Goal: Task Accomplishment & Management: Use online tool/utility

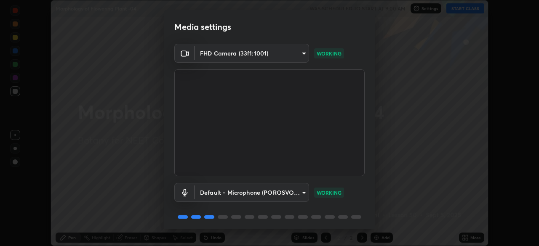
scroll to position [30, 0]
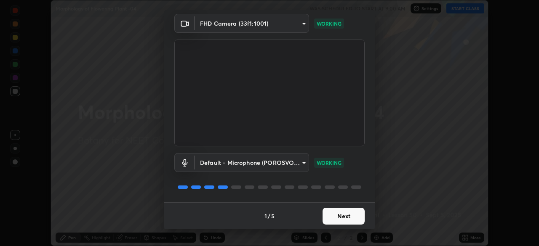
click at [342, 212] on button "Next" at bounding box center [344, 216] width 42 height 17
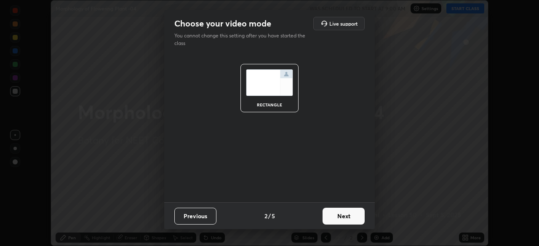
scroll to position [0, 0]
click at [347, 219] on button "Next" at bounding box center [344, 216] width 42 height 17
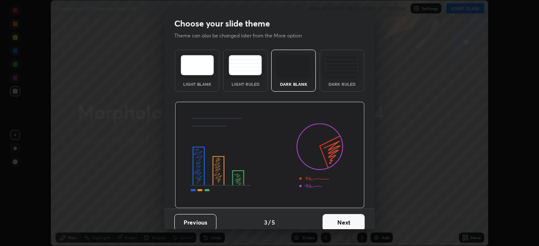
click at [352, 222] on button "Next" at bounding box center [344, 222] width 42 height 17
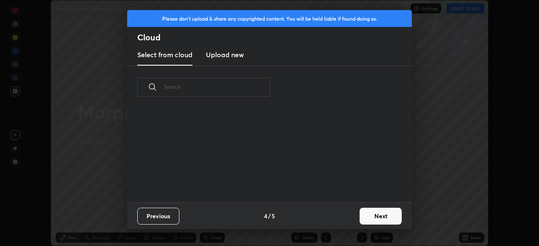
click at [366, 222] on button "Next" at bounding box center [381, 216] width 42 height 17
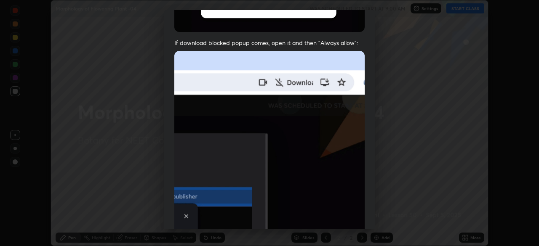
scroll to position [202, 0]
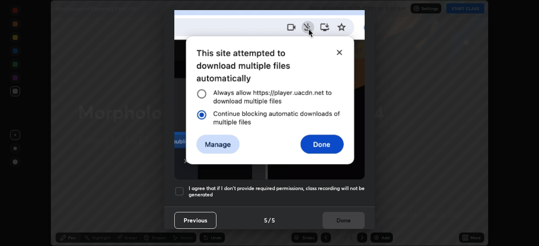
click at [179, 187] on div at bounding box center [179, 192] width 10 height 10
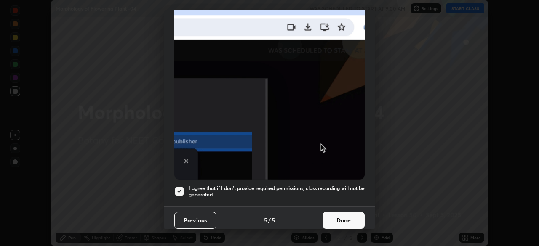
click at [329, 216] on button "Done" at bounding box center [344, 220] width 42 height 17
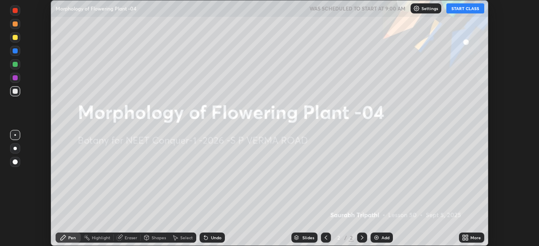
click at [464, 239] on icon at bounding box center [464, 239] width 2 height 2
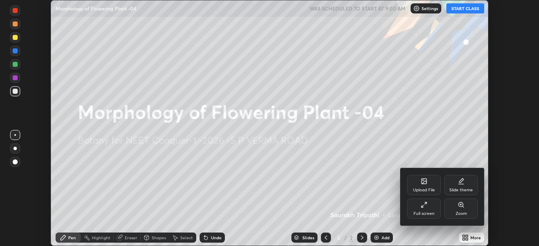
click at [422, 188] on div "Upload File" at bounding box center [424, 190] width 22 height 4
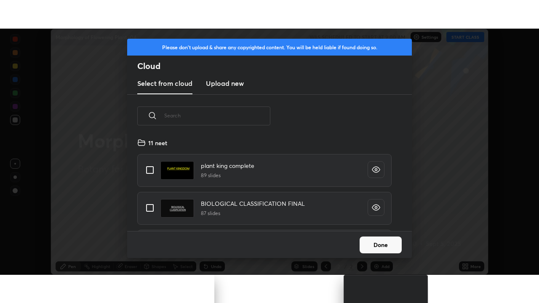
scroll to position [93, 270]
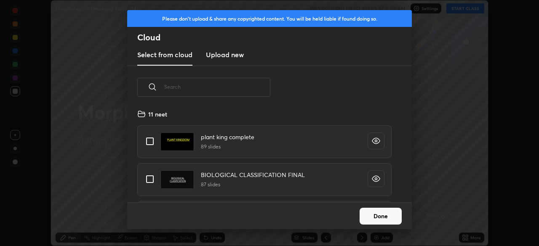
click at [233, 54] on h3 "Upload new" at bounding box center [225, 55] width 38 height 10
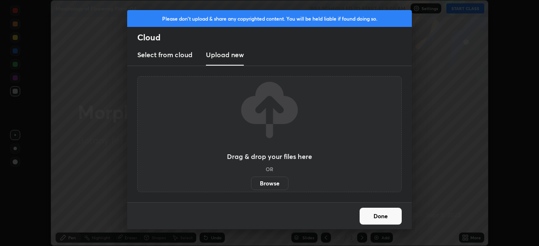
click at [276, 183] on label "Browse" at bounding box center [269, 183] width 37 height 13
click at [251, 183] on input "Browse" at bounding box center [251, 183] width 0 height 13
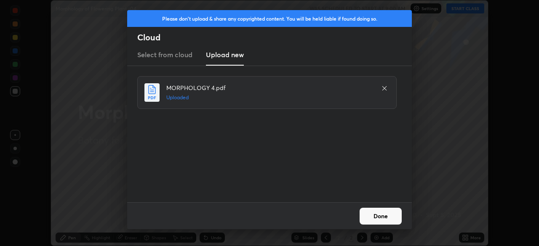
click at [384, 215] on button "Done" at bounding box center [381, 216] width 42 height 17
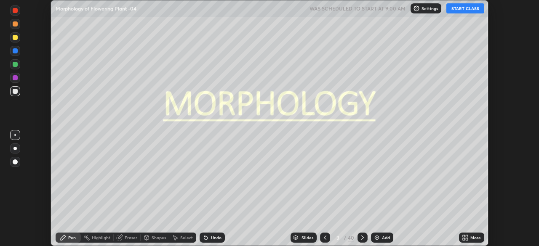
click at [467, 238] on icon at bounding box center [467, 239] width 2 height 2
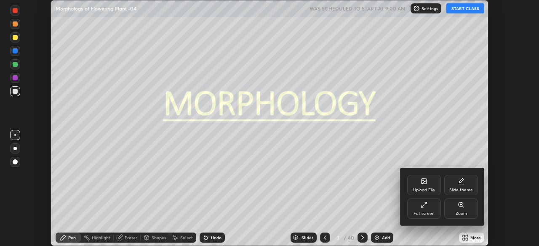
click at [428, 207] on div "Full screen" at bounding box center [424, 209] width 34 height 20
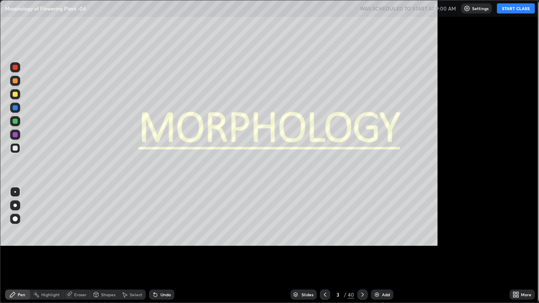
scroll to position [303, 539]
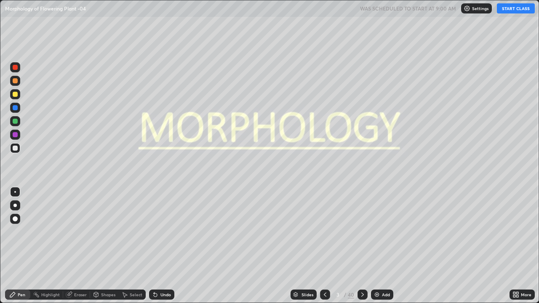
click at [509, 11] on button "START CLASS" at bounding box center [516, 8] width 38 height 10
click at [307, 246] on div "Slides" at bounding box center [308, 295] width 12 height 4
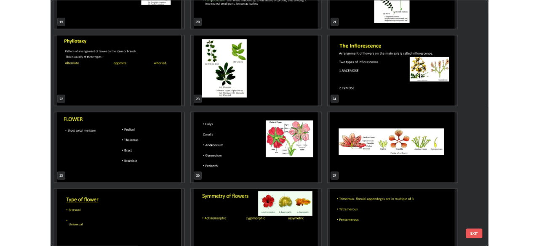
scroll to position [624, 0]
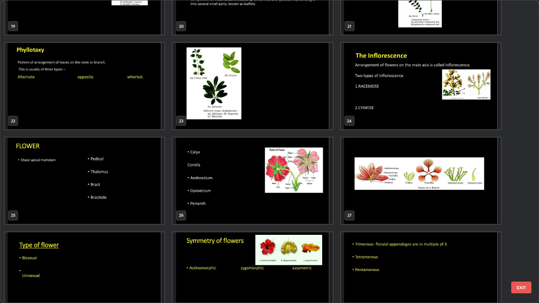
click at [149, 193] on img "grid" at bounding box center [85, 181] width 160 height 86
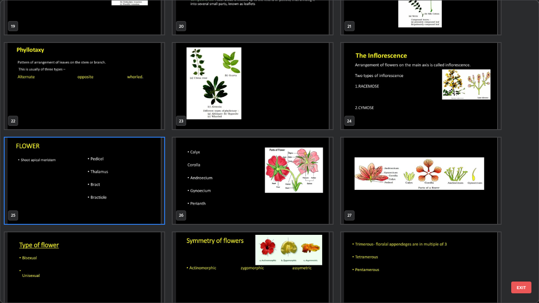
click at [149, 190] on img "grid" at bounding box center [85, 181] width 160 height 86
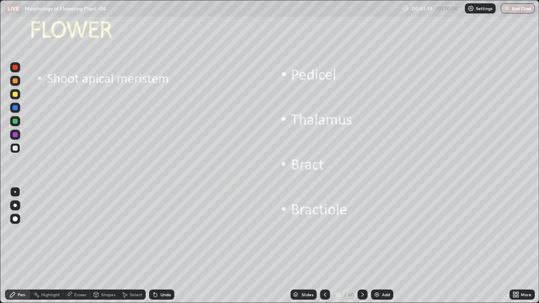
click at [15, 95] on div at bounding box center [15, 94] width 5 height 5
click at [15, 209] on div at bounding box center [15, 205] width 10 height 10
click at [362, 246] on icon at bounding box center [362, 294] width 7 height 7
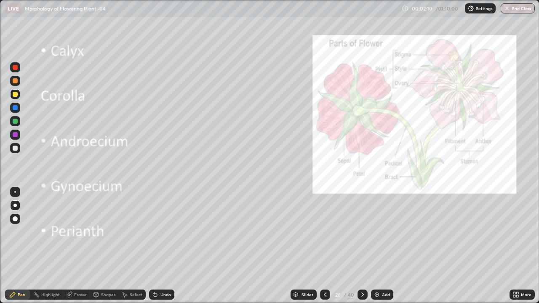
click at [324, 246] on icon at bounding box center [325, 294] width 7 height 7
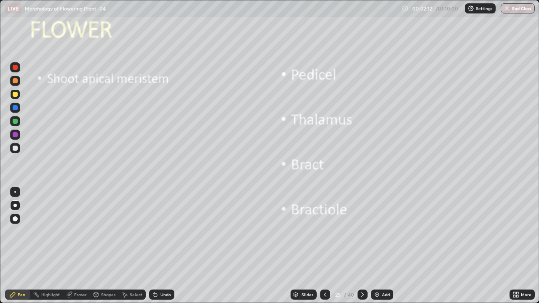
click at [168, 246] on div "Undo" at bounding box center [161, 295] width 25 height 10
click at [19, 131] on div at bounding box center [15, 135] width 10 height 10
click at [15, 206] on div at bounding box center [14, 205] width 3 height 3
click at [16, 150] on div at bounding box center [15, 148] width 5 height 5
click at [16, 123] on div at bounding box center [15, 121] width 5 height 5
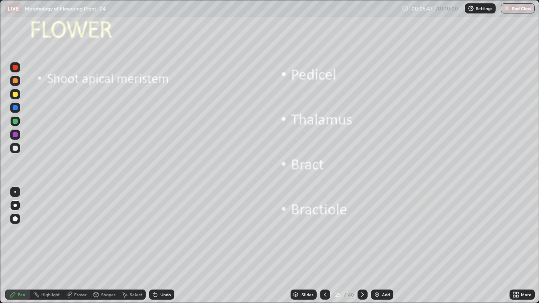
click at [361, 246] on icon at bounding box center [362, 294] width 7 height 7
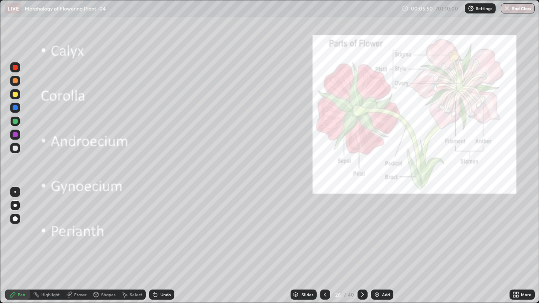
click at [16, 123] on div at bounding box center [15, 121] width 5 height 5
click at [16, 120] on div at bounding box center [15, 121] width 5 height 5
click at [16, 93] on div at bounding box center [15, 94] width 5 height 5
click at [16, 148] on div at bounding box center [15, 148] width 5 height 5
click at [16, 121] on div at bounding box center [15, 121] width 5 height 5
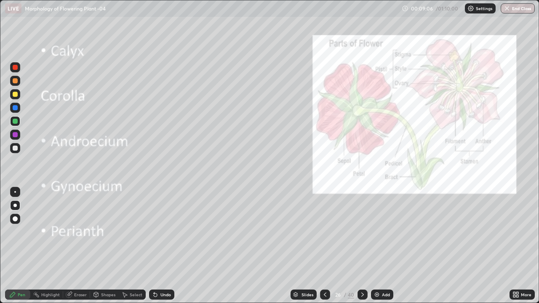
click at [16, 138] on div at bounding box center [15, 135] width 10 height 10
click at [72, 246] on div "Eraser" at bounding box center [76, 295] width 27 height 10
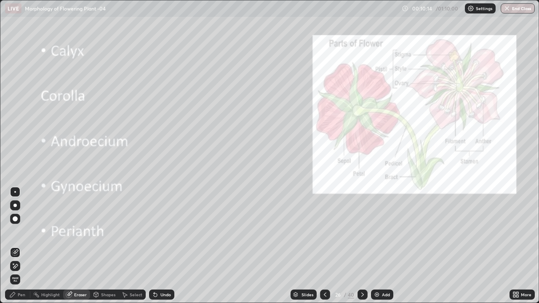
click at [16, 246] on icon at bounding box center [15, 266] width 5 height 4
click at [24, 246] on div "Pen" at bounding box center [17, 295] width 25 height 10
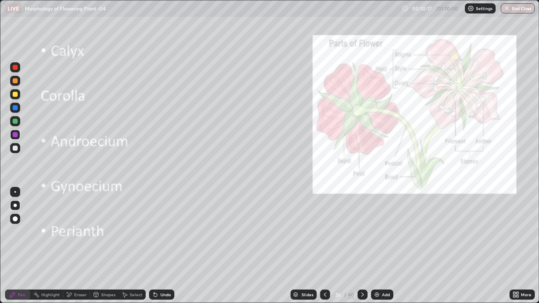
click at [15, 202] on div at bounding box center [15, 205] width 10 height 10
click at [18, 95] on div at bounding box center [15, 94] width 10 height 10
click at [16, 147] on div at bounding box center [15, 148] width 5 height 5
click at [362, 246] on icon at bounding box center [362, 294] width 7 height 7
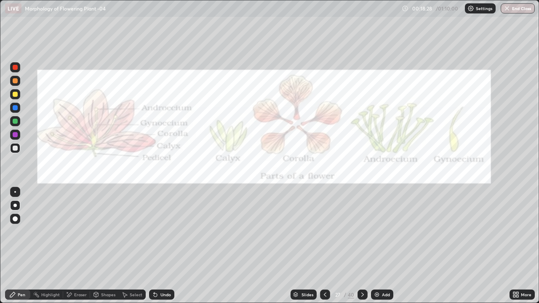
click at [361, 246] on icon at bounding box center [362, 294] width 7 height 7
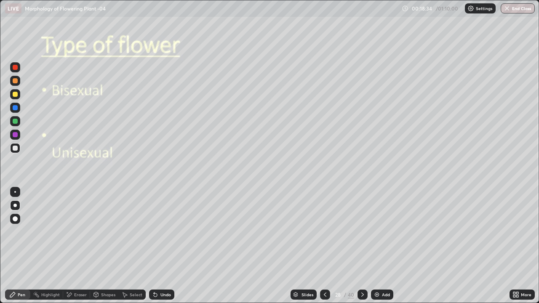
click at [16, 148] on div at bounding box center [15, 148] width 5 height 5
click at [164, 246] on div "Undo" at bounding box center [165, 295] width 11 height 4
click at [168, 246] on div "Undo" at bounding box center [165, 295] width 11 height 4
click at [169, 246] on div "Undo" at bounding box center [165, 295] width 11 height 4
click at [170, 246] on div "Undo" at bounding box center [165, 295] width 11 height 4
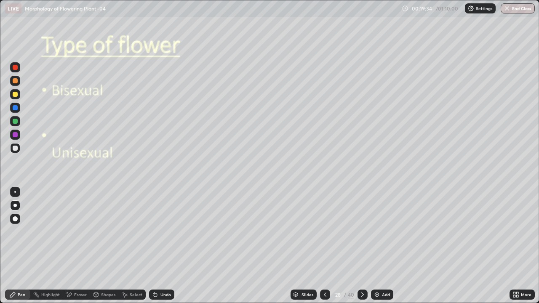
click at [169, 246] on div "Undo" at bounding box center [161, 295] width 25 height 10
click at [15, 99] on div at bounding box center [15, 94] width 10 height 10
click at [17, 122] on div at bounding box center [15, 121] width 5 height 5
click at [168, 246] on div "Undo" at bounding box center [161, 295] width 25 height 10
click at [164, 246] on div "Undo" at bounding box center [165, 295] width 11 height 4
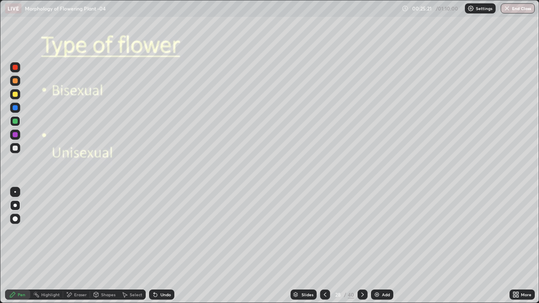
click at [15, 134] on div at bounding box center [15, 134] width 5 height 5
click at [19, 120] on div at bounding box center [15, 121] width 10 height 10
click at [16, 68] on div at bounding box center [15, 67] width 5 height 5
click at [19, 144] on div at bounding box center [15, 148] width 10 height 10
click at [19, 65] on div at bounding box center [15, 67] width 10 height 10
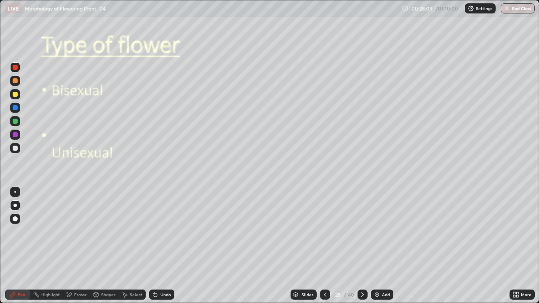
click at [362, 246] on icon at bounding box center [362, 294] width 7 height 7
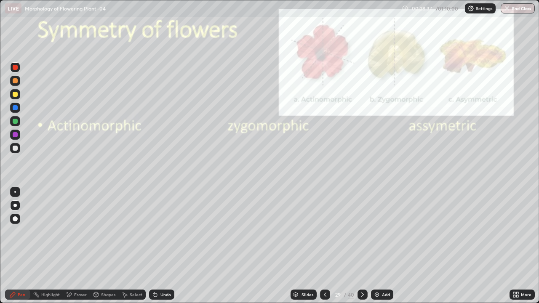
click at [162, 246] on div "Undo" at bounding box center [161, 295] width 25 height 10
click at [18, 148] on div at bounding box center [15, 148] width 10 height 10
click at [16, 221] on div at bounding box center [15, 218] width 5 height 5
click at [16, 188] on div at bounding box center [15, 192] width 10 height 10
click at [15, 192] on div at bounding box center [15, 192] width 2 height 2
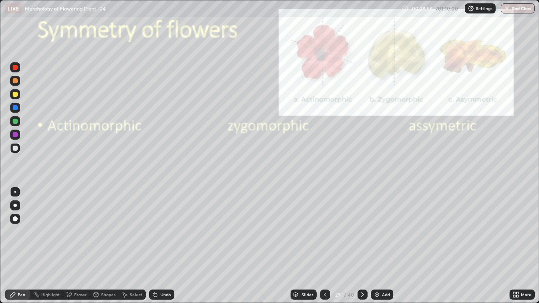
click at [16, 93] on div at bounding box center [15, 94] width 5 height 5
click at [19, 149] on div at bounding box center [15, 148] width 10 height 10
click at [15, 122] on div at bounding box center [15, 121] width 5 height 5
click at [165, 246] on div "Undo" at bounding box center [165, 295] width 11 height 4
click at [165, 246] on div "Undo" at bounding box center [161, 295] width 25 height 10
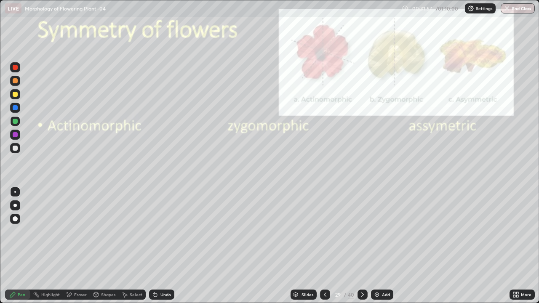
click at [19, 217] on div at bounding box center [15, 219] width 10 height 10
click at [16, 148] on div at bounding box center [15, 148] width 5 height 5
click at [16, 121] on div at bounding box center [15, 121] width 5 height 5
click at [16, 219] on div at bounding box center [15, 218] width 5 height 5
click at [16, 148] on div at bounding box center [15, 148] width 5 height 5
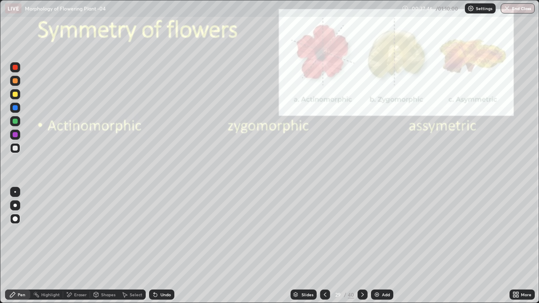
click at [527, 246] on div "More" at bounding box center [526, 295] width 11 height 4
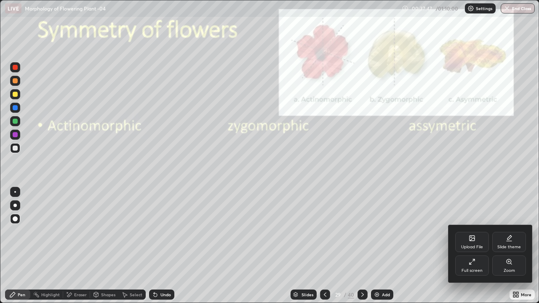
click at [466, 246] on div "Full screen" at bounding box center [472, 266] width 34 height 20
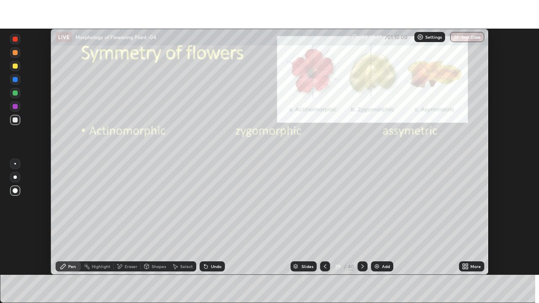
scroll to position [41866, 41573]
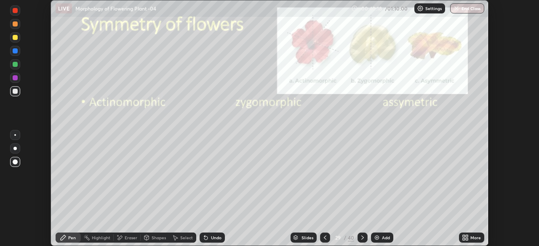
click at [466, 239] on icon at bounding box center [467, 239] width 2 height 2
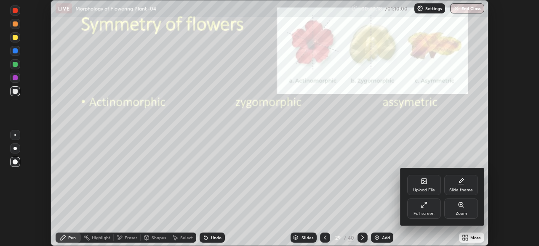
click at [436, 210] on div "Full screen" at bounding box center [424, 209] width 34 height 20
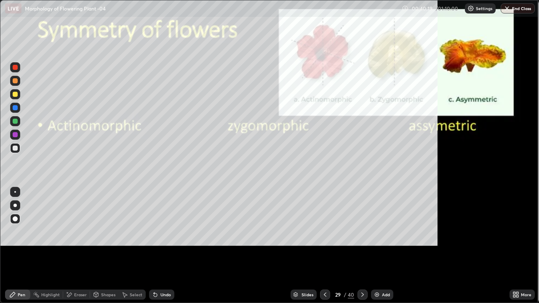
scroll to position [303, 539]
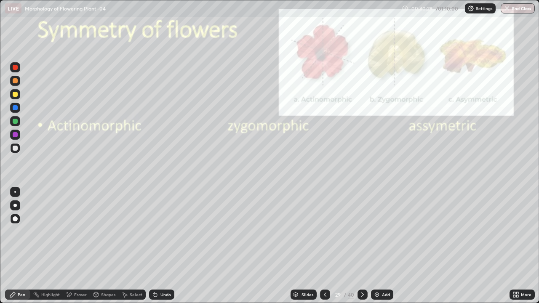
click at [361, 246] on icon at bounding box center [362, 294] width 7 height 7
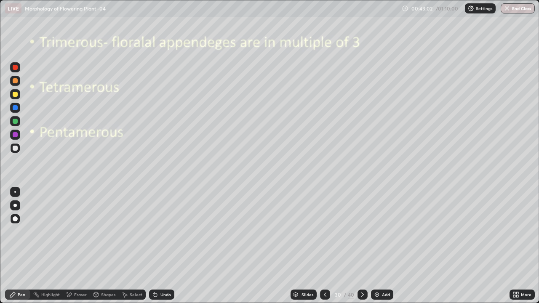
click at [78, 246] on div "Eraser" at bounding box center [80, 295] width 13 height 4
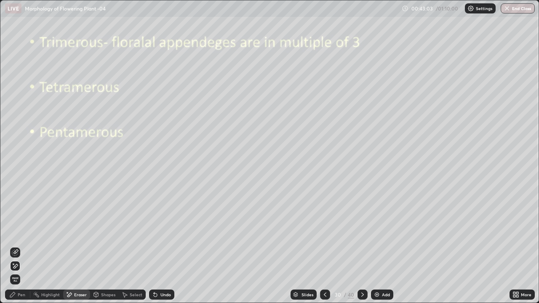
click at [17, 246] on icon at bounding box center [15, 252] width 7 height 7
click at [22, 246] on div "Pen" at bounding box center [17, 295] width 25 height 10
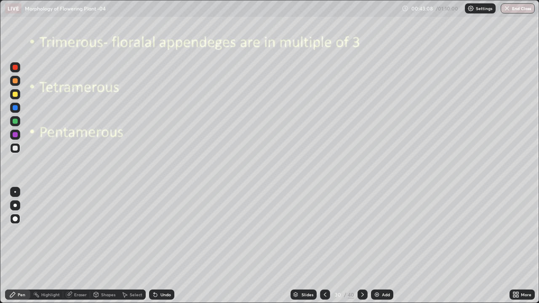
click at [16, 216] on div at bounding box center [15, 219] width 10 height 10
click at [16, 219] on div at bounding box center [15, 218] width 5 height 5
click at [16, 147] on div at bounding box center [15, 148] width 5 height 5
click at [18, 97] on div at bounding box center [15, 94] width 10 height 10
click at [362, 246] on icon at bounding box center [362, 295] width 3 height 4
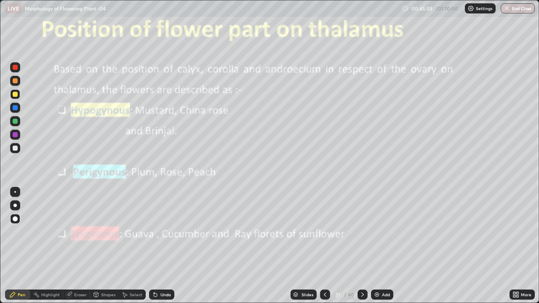
click at [16, 148] on div at bounding box center [15, 148] width 5 height 5
click at [164, 246] on div "Undo" at bounding box center [161, 295] width 25 height 10
click at [163, 246] on div "Undo" at bounding box center [161, 295] width 25 height 10
click at [15, 206] on div at bounding box center [14, 205] width 3 height 3
click at [13, 152] on div at bounding box center [15, 148] width 10 height 10
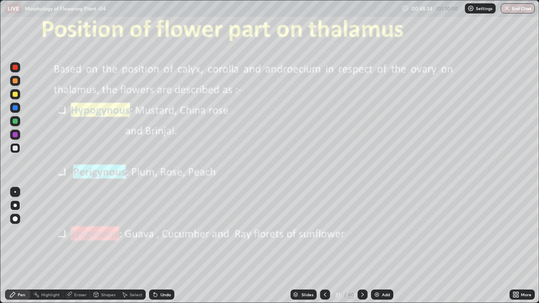
click at [168, 246] on div "Undo" at bounding box center [165, 295] width 11 height 4
click at [15, 192] on div at bounding box center [15, 192] width 2 height 2
click at [17, 136] on div at bounding box center [15, 134] width 5 height 5
click at [16, 219] on div at bounding box center [15, 218] width 5 height 5
click at [20, 148] on div at bounding box center [15, 148] width 10 height 10
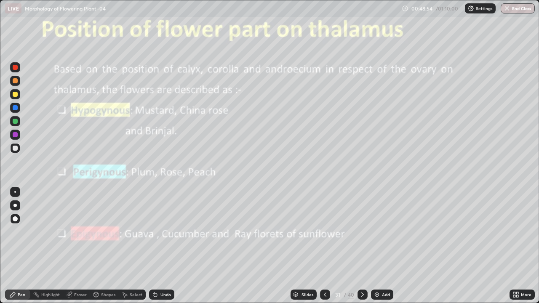
click at [14, 123] on div at bounding box center [15, 121] width 5 height 5
click at [15, 206] on div at bounding box center [14, 205] width 3 height 3
click at [16, 95] on div at bounding box center [15, 94] width 5 height 5
click at [161, 246] on div "Undo" at bounding box center [161, 295] width 25 height 10
click at [165, 246] on div "Undo" at bounding box center [161, 295] width 25 height 10
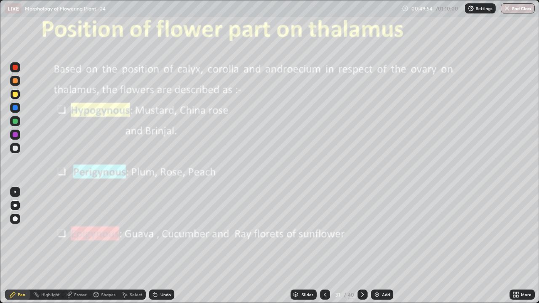
click at [15, 147] on div at bounding box center [15, 148] width 5 height 5
click at [14, 192] on div at bounding box center [15, 192] width 10 height 10
click at [19, 135] on div at bounding box center [15, 135] width 10 height 10
click at [362, 246] on icon at bounding box center [362, 294] width 7 height 7
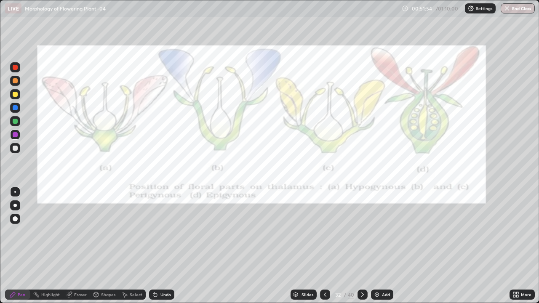
click at [324, 246] on icon at bounding box center [325, 295] width 3 height 4
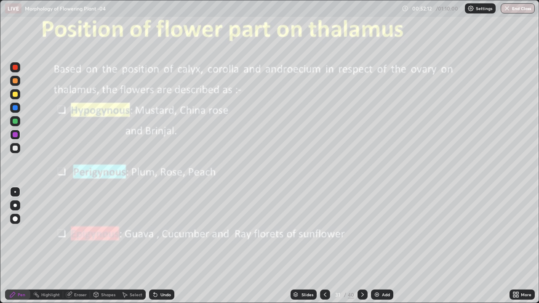
click at [21, 95] on div at bounding box center [14, 94] width 13 height 13
click at [15, 205] on div at bounding box center [14, 205] width 3 height 3
click at [16, 148] on div at bounding box center [15, 148] width 5 height 5
click at [16, 94] on div at bounding box center [15, 94] width 5 height 5
click at [361, 246] on icon at bounding box center [362, 294] width 7 height 7
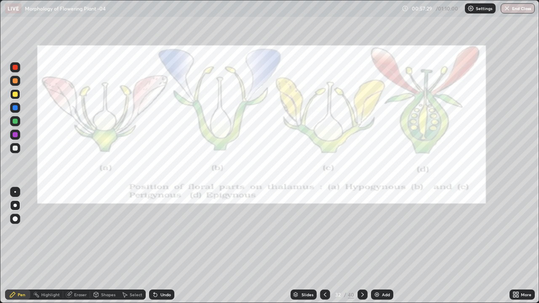
click at [362, 246] on icon at bounding box center [362, 294] width 7 height 7
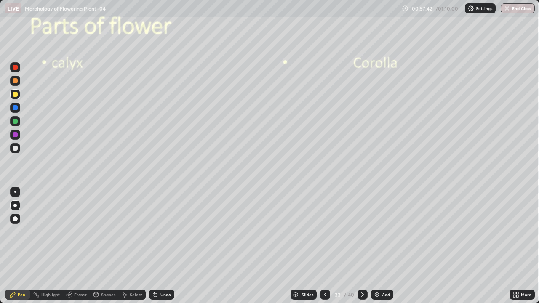
click at [16, 93] on div at bounding box center [15, 94] width 5 height 5
click at [17, 148] on div at bounding box center [15, 148] width 5 height 5
click at [161, 246] on div "Undo" at bounding box center [165, 295] width 11 height 4
click at [163, 246] on div "Undo" at bounding box center [165, 295] width 11 height 4
click at [164, 246] on div "Undo" at bounding box center [165, 295] width 11 height 4
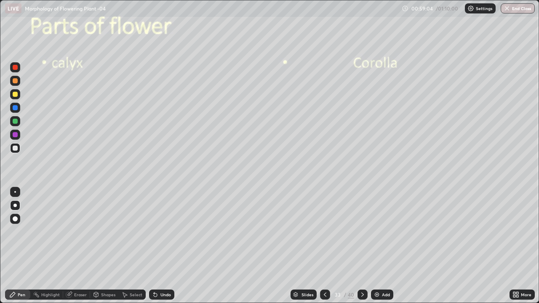
click at [165, 246] on div "Undo" at bounding box center [165, 295] width 11 height 4
click at [167, 246] on div "Undo" at bounding box center [165, 295] width 11 height 4
click at [168, 246] on div "Undo" at bounding box center [165, 295] width 11 height 4
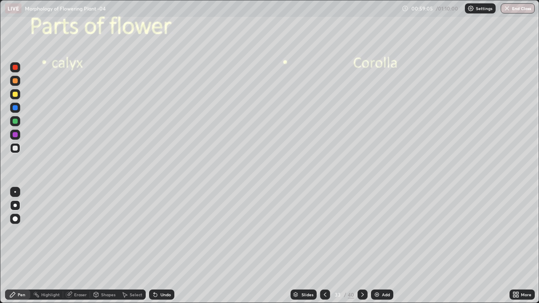
click at [168, 246] on div "Undo" at bounding box center [165, 295] width 11 height 4
click at [167, 246] on div "Undo" at bounding box center [161, 295] width 25 height 10
click at [168, 246] on div "Undo" at bounding box center [161, 295] width 25 height 10
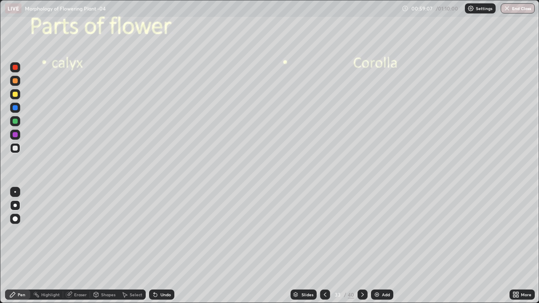
click at [168, 246] on div "Undo" at bounding box center [165, 295] width 11 height 4
click at [169, 246] on div "Undo" at bounding box center [165, 295] width 11 height 4
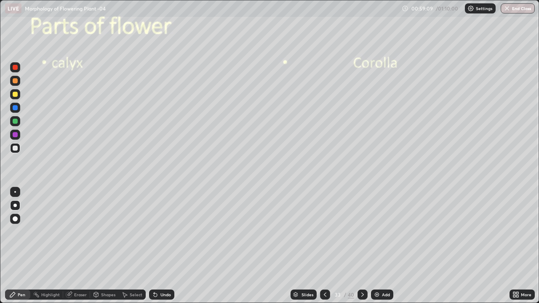
click at [77, 246] on div "Eraser" at bounding box center [80, 295] width 13 height 4
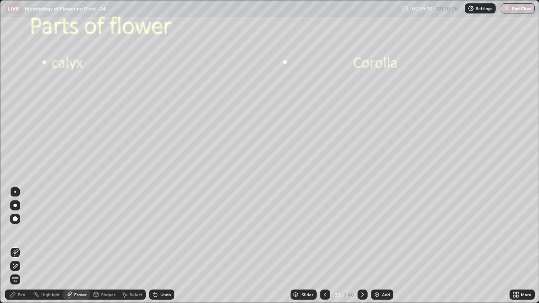
click at [16, 246] on icon at bounding box center [15, 252] width 7 height 7
click at [19, 246] on div "Pen" at bounding box center [22, 295] width 8 height 4
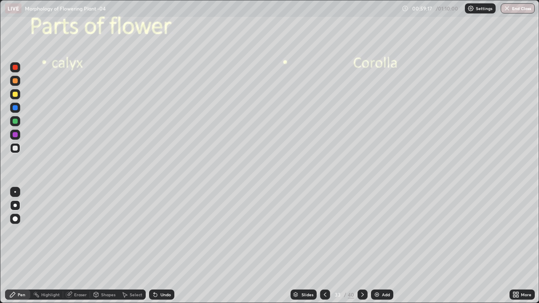
click at [15, 95] on div at bounding box center [15, 94] width 5 height 5
click at [15, 206] on div at bounding box center [14, 205] width 3 height 3
click at [17, 96] on div at bounding box center [15, 94] width 5 height 5
click at [158, 246] on div "Undo" at bounding box center [161, 295] width 25 height 10
click at [161, 246] on div "Undo" at bounding box center [161, 295] width 25 height 10
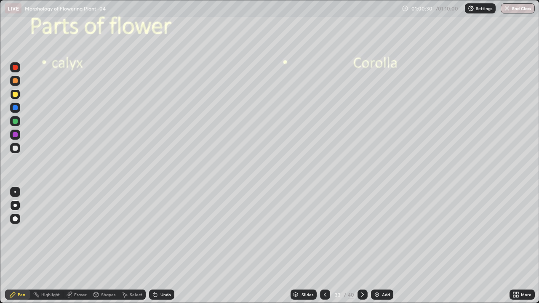
click at [165, 246] on div "Undo" at bounding box center [161, 295] width 25 height 10
click at [166, 246] on div "Undo" at bounding box center [161, 295] width 25 height 10
click at [167, 246] on div "Undo" at bounding box center [161, 295] width 25 height 10
click at [169, 246] on div "Undo" at bounding box center [161, 295] width 25 height 10
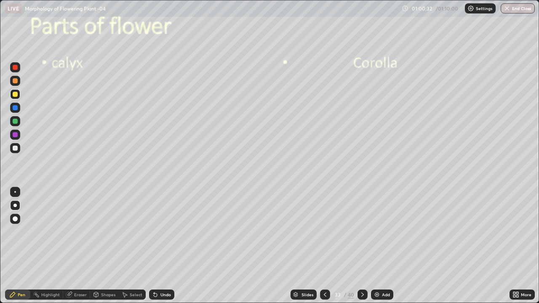
click at [170, 246] on div "Undo" at bounding box center [161, 295] width 25 height 10
click at [531, 9] on button "End Class" at bounding box center [518, 8] width 33 height 10
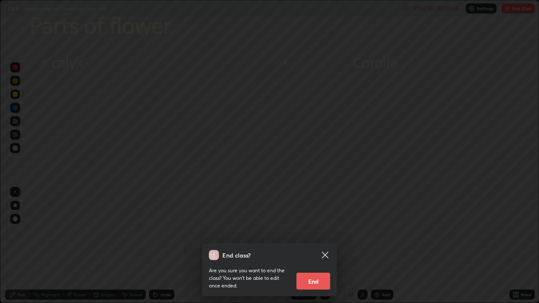
click at [311, 246] on button "End" at bounding box center [313, 281] width 34 height 17
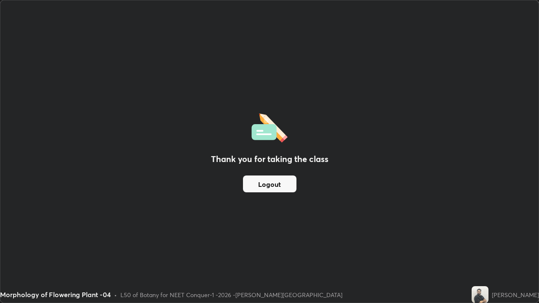
click at [270, 186] on button "Logout" at bounding box center [269, 184] width 53 height 17
